Goal: Transaction & Acquisition: Purchase product/service

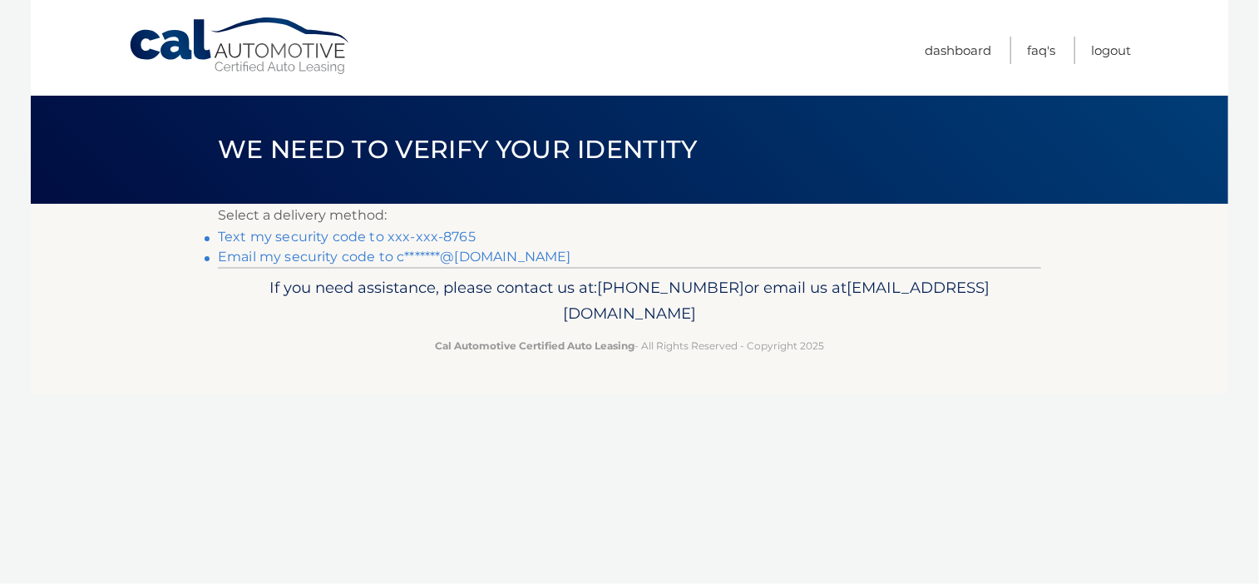
click at [333, 234] on link "Text my security code to xxx-xxx-8765" at bounding box center [347, 237] width 258 height 16
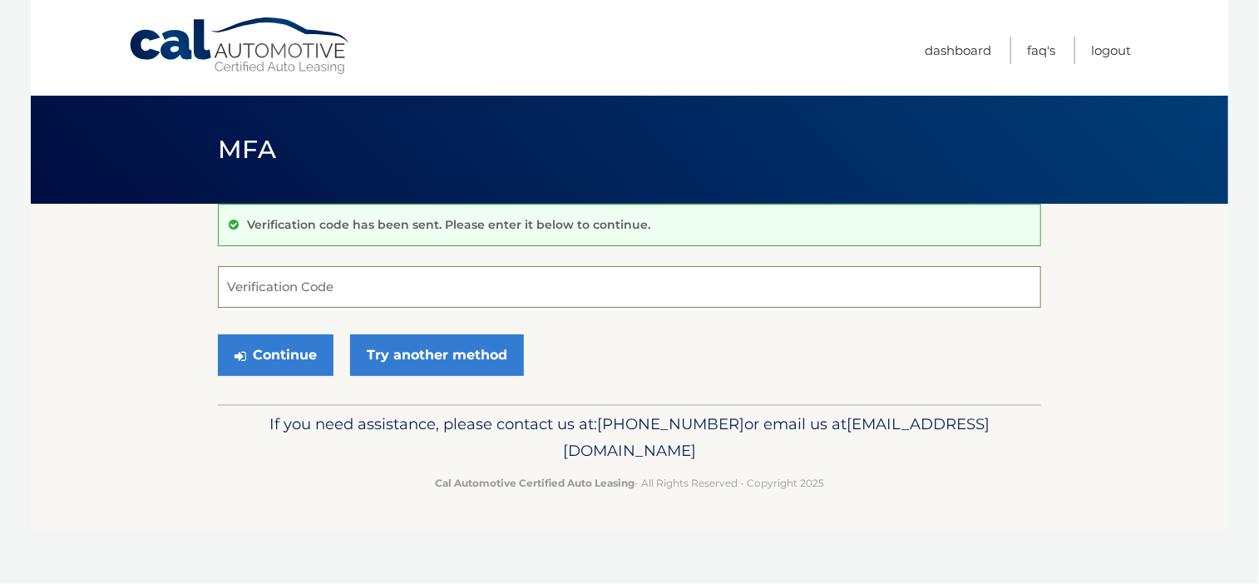
click at [376, 276] on input "Verification Code" at bounding box center [629, 287] width 823 height 42
type input "557220"
click at [218, 334] on button "Continue" at bounding box center [276, 355] width 116 height 42
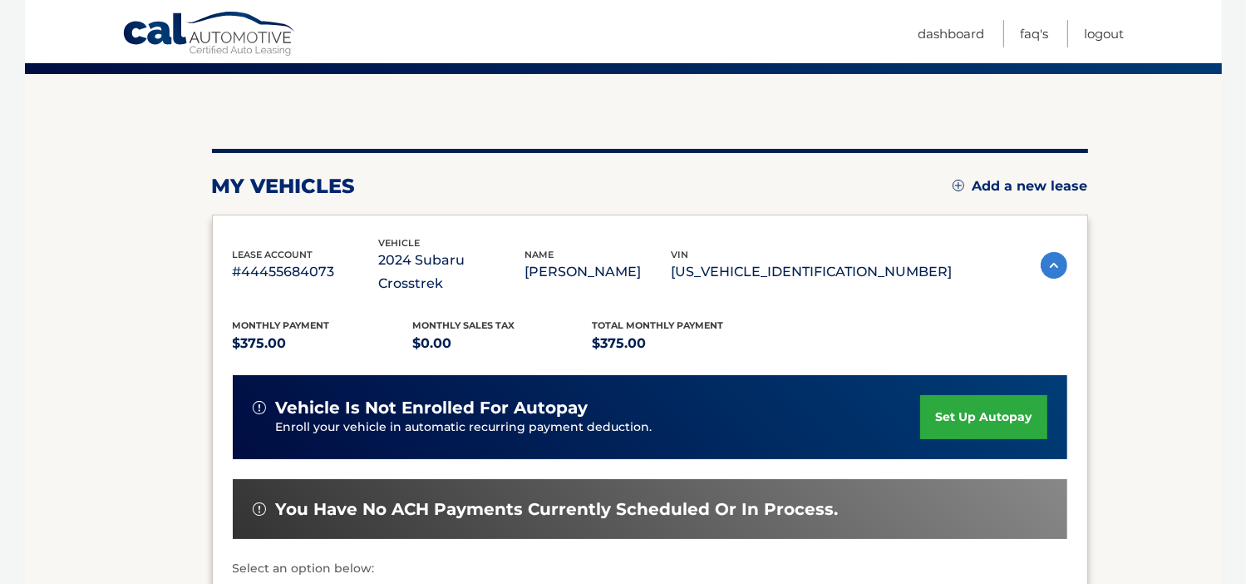
scroll to position [333, 0]
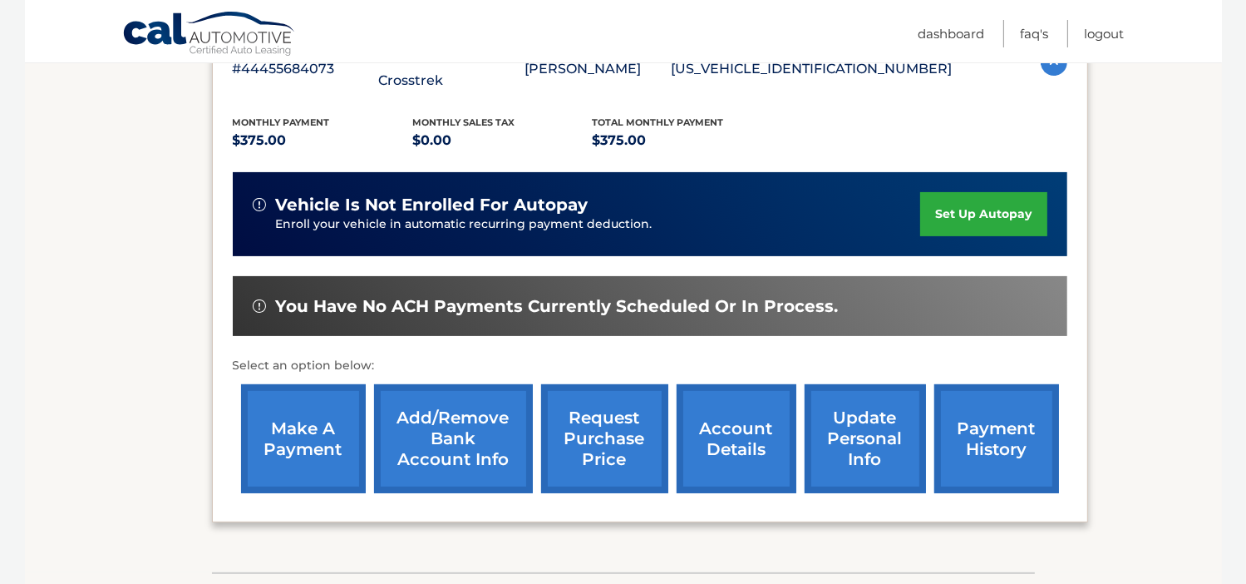
click at [315, 429] on link "make a payment" at bounding box center [303, 438] width 125 height 109
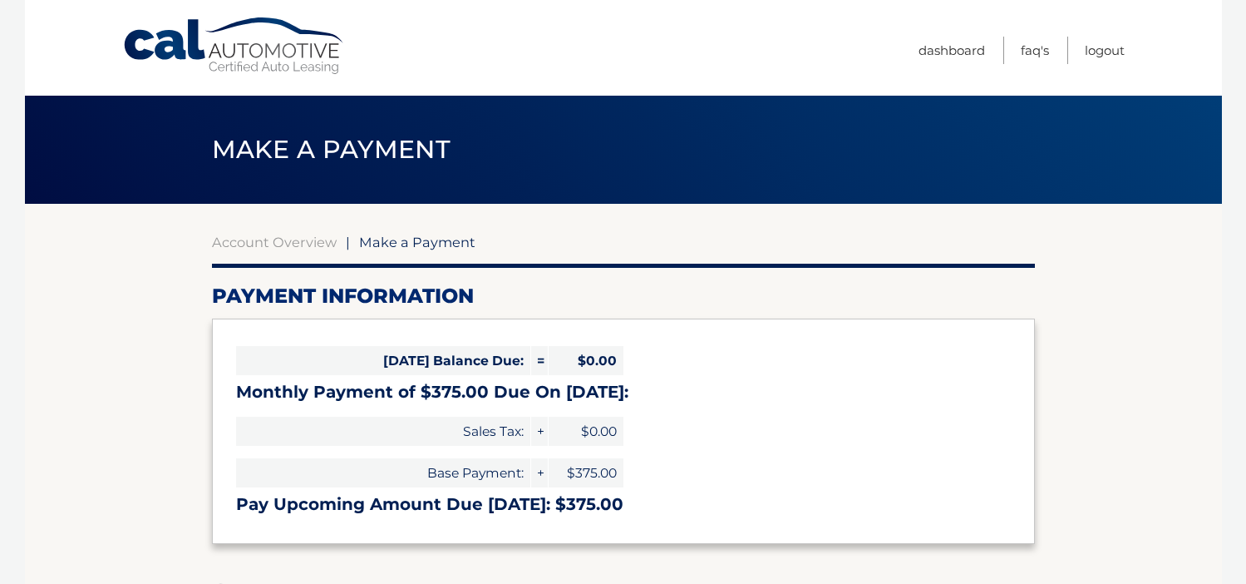
select select "Y2ZlMGQ0MTEtNDMzYy00ZWFiLTg1YzYtMjRjYTYwMTRlNTg4"
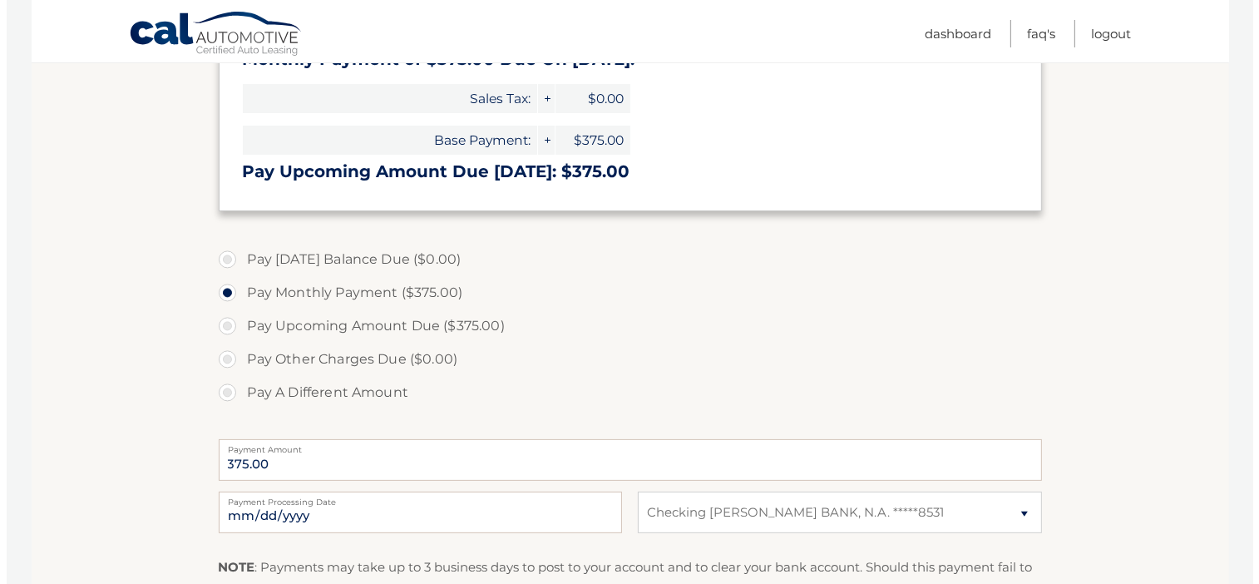
scroll to position [443, 0]
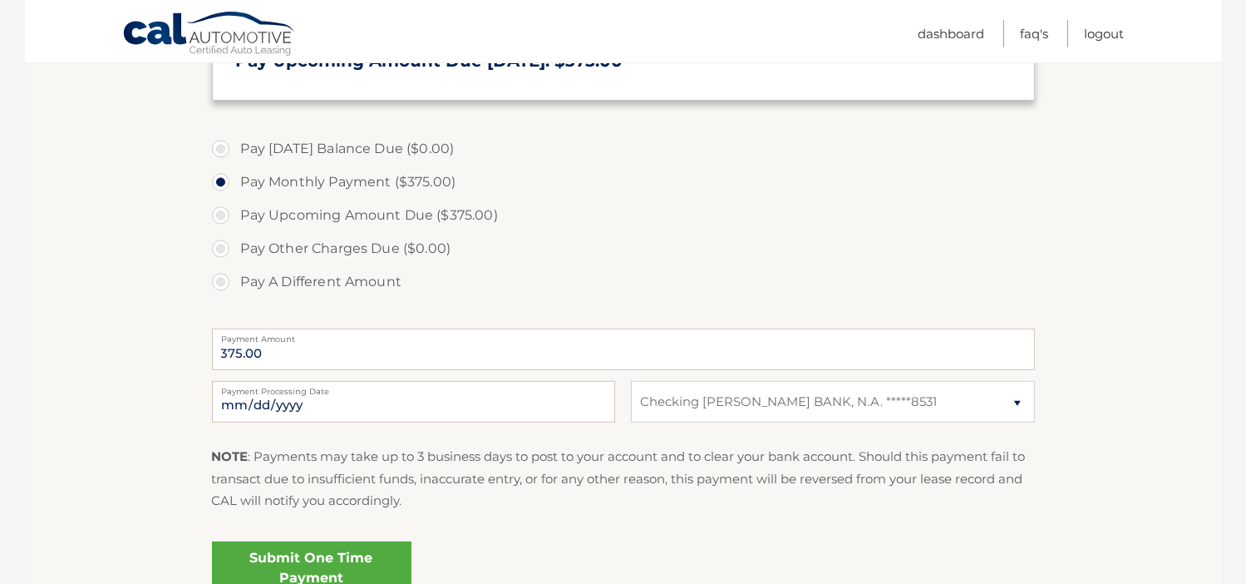
click at [338, 556] on link "Submit One Time Payment" at bounding box center [312, 567] width 200 height 53
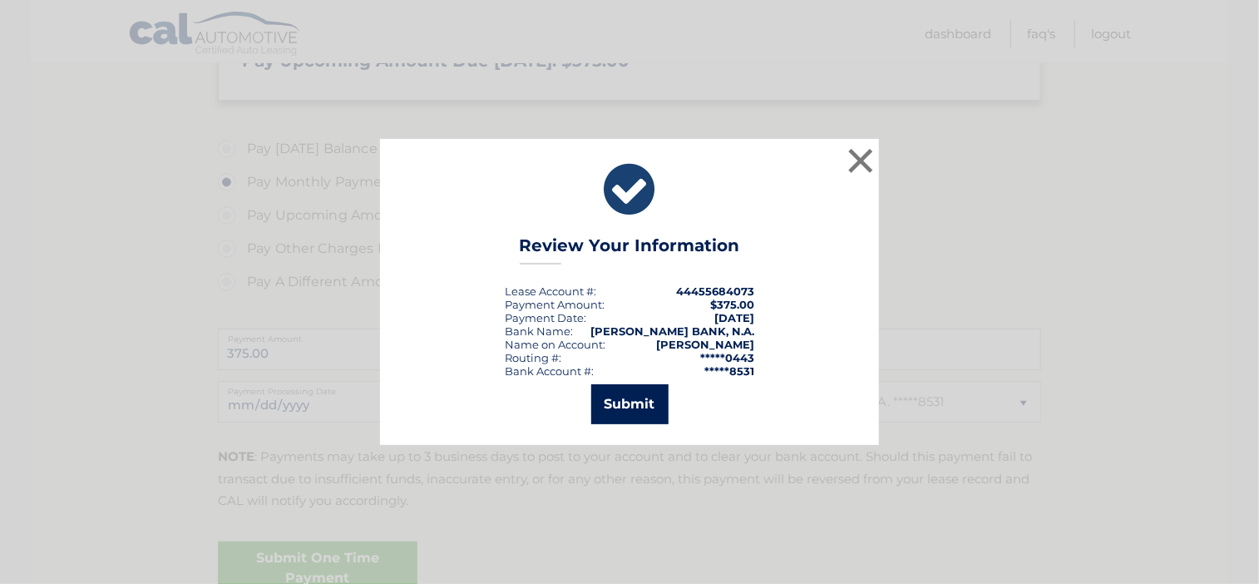
click at [642, 408] on button "Submit" at bounding box center [629, 404] width 77 height 40
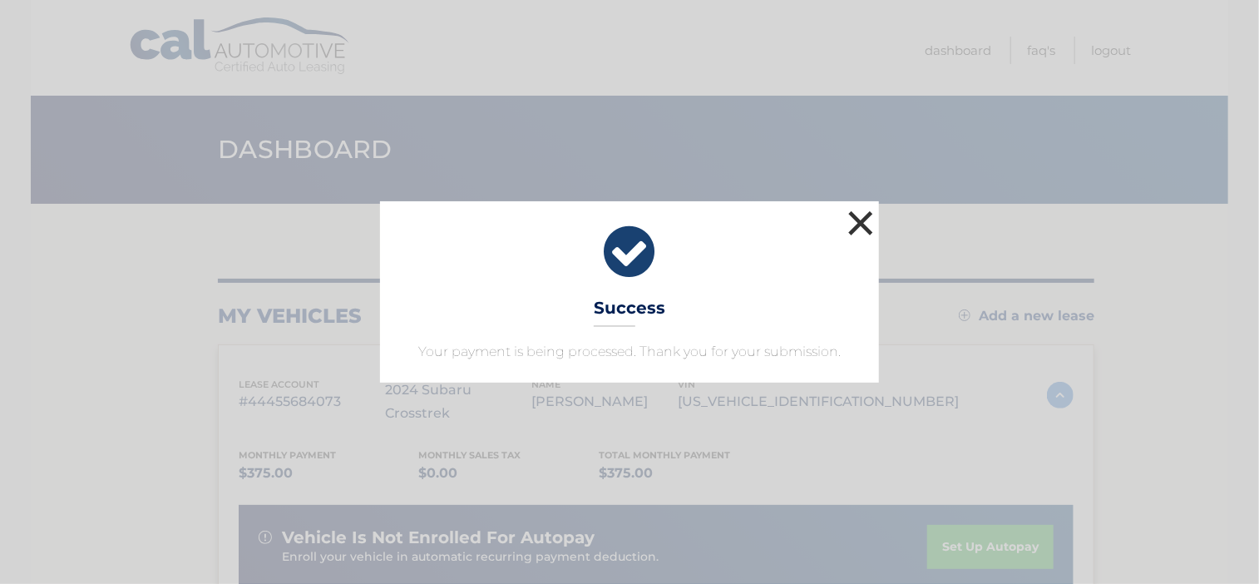
click at [866, 218] on button "×" at bounding box center [860, 222] width 33 height 33
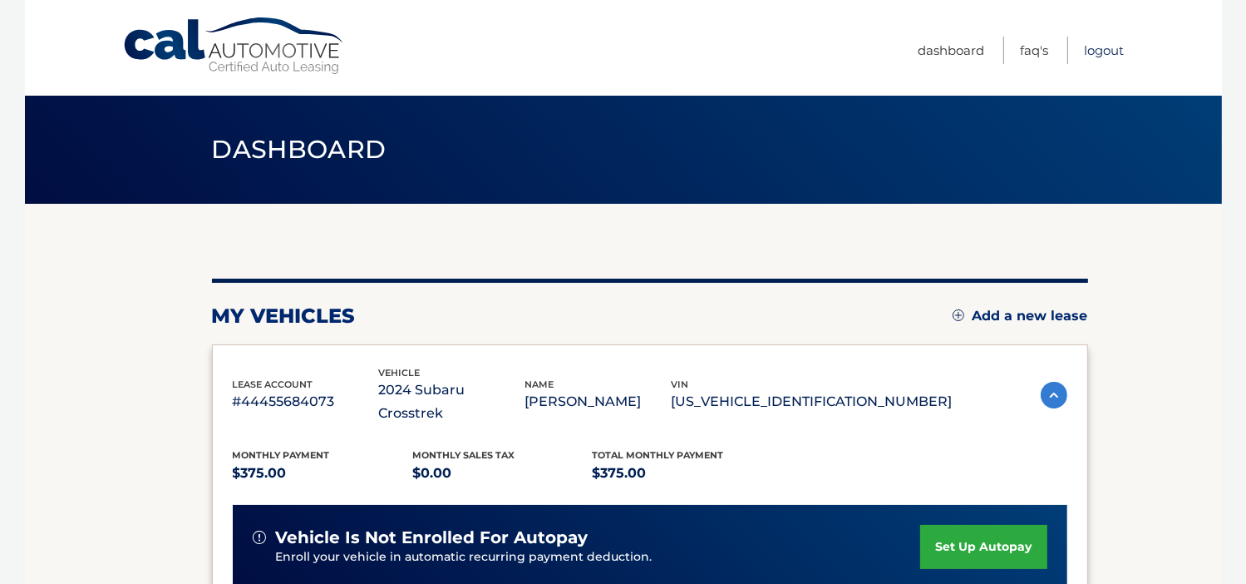
click at [1105, 56] on link "Logout" at bounding box center [1105, 50] width 40 height 27
